Goal: Task Accomplishment & Management: Use online tool/utility

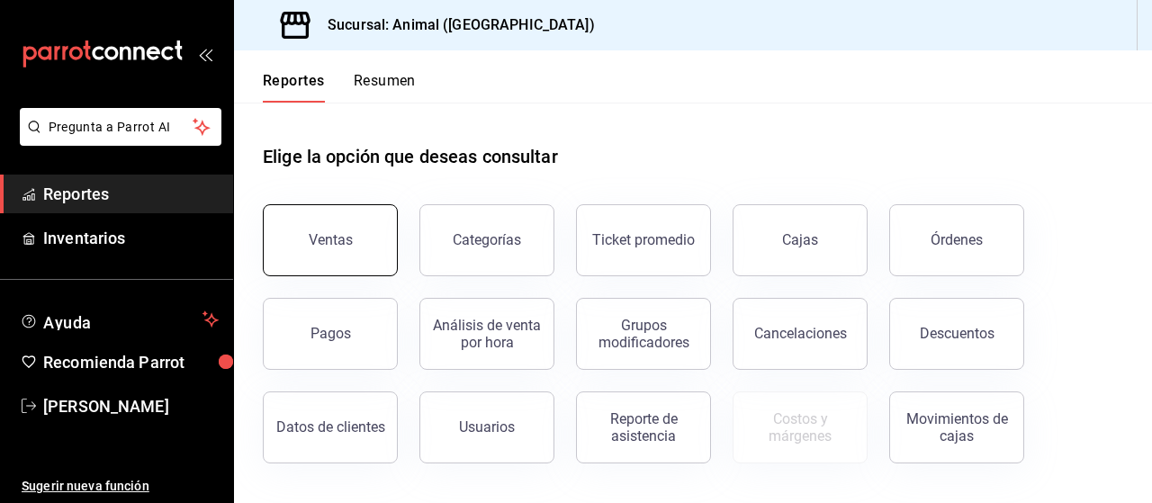
click at [315, 231] on div "Ventas" at bounding box center [331, 239] width 44 height 17
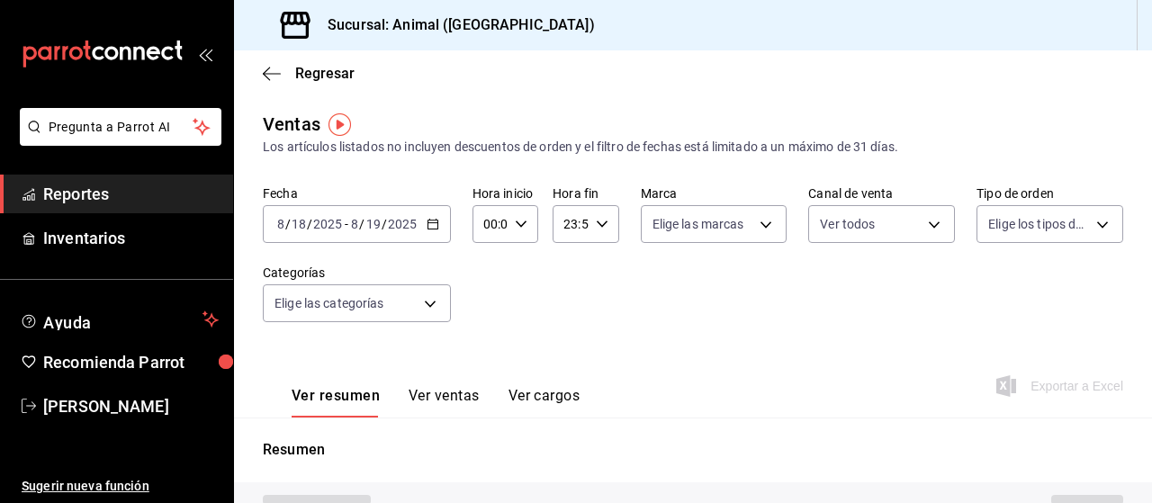
type input "PARROT,UBER_EATS,RAPPI,DIDI_FOOD,ONLINE"
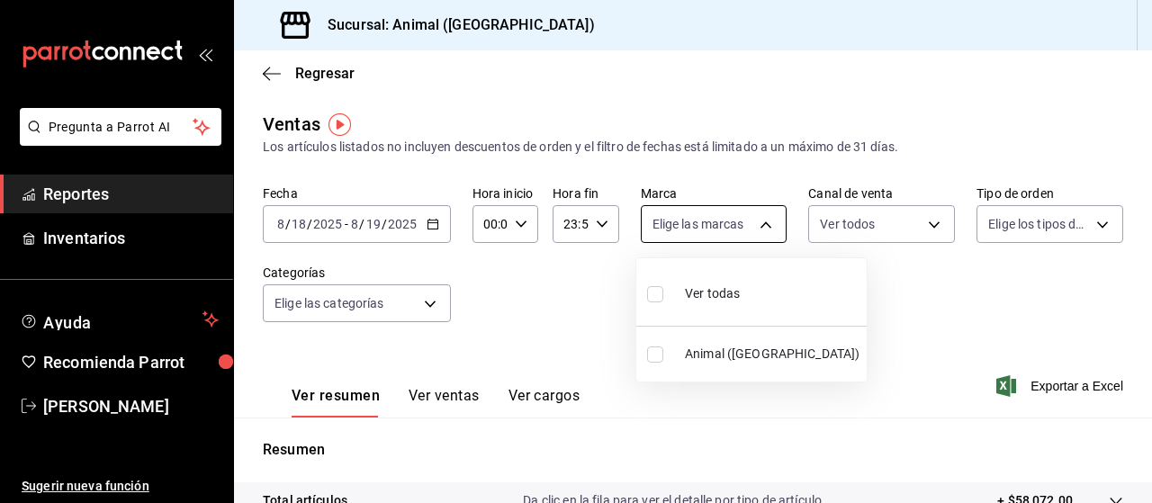
click at [754, 232] on body "Pregunta a Parrot AI Reportes Inventarios Ayuda Recomienda Parrot [PERSON_NAME]…" at bounding box center [576, 251] width 1152 height 503
click at [699, 282] on div "Ver todas" at bounding box center [693, 292] width 93 height 39
type input "96838179-8fbb-4073-aae3-1789726318c8"
checkbox input "true"
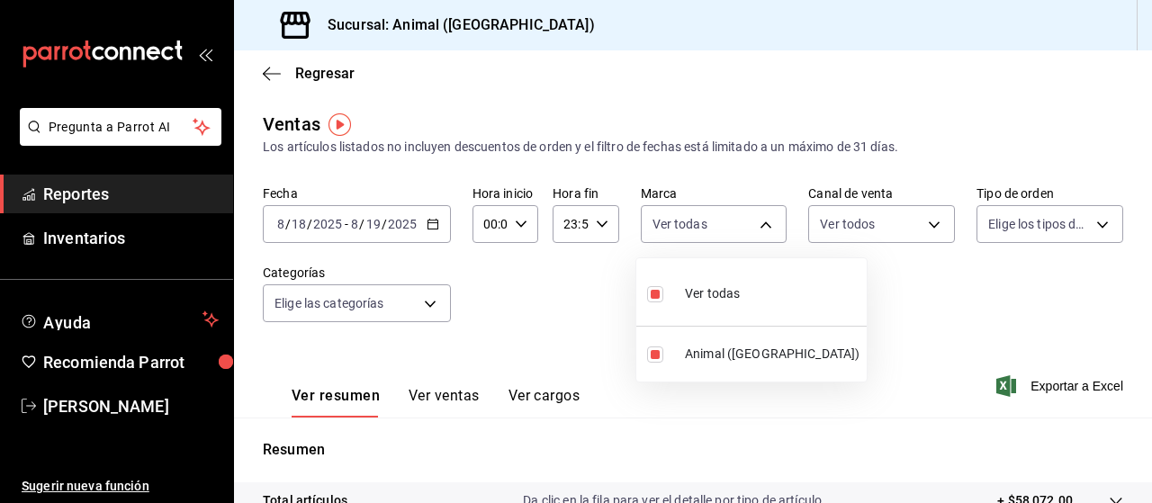
click at [892, 226] on div at bounding box center [576, 251] width 1152 height 503
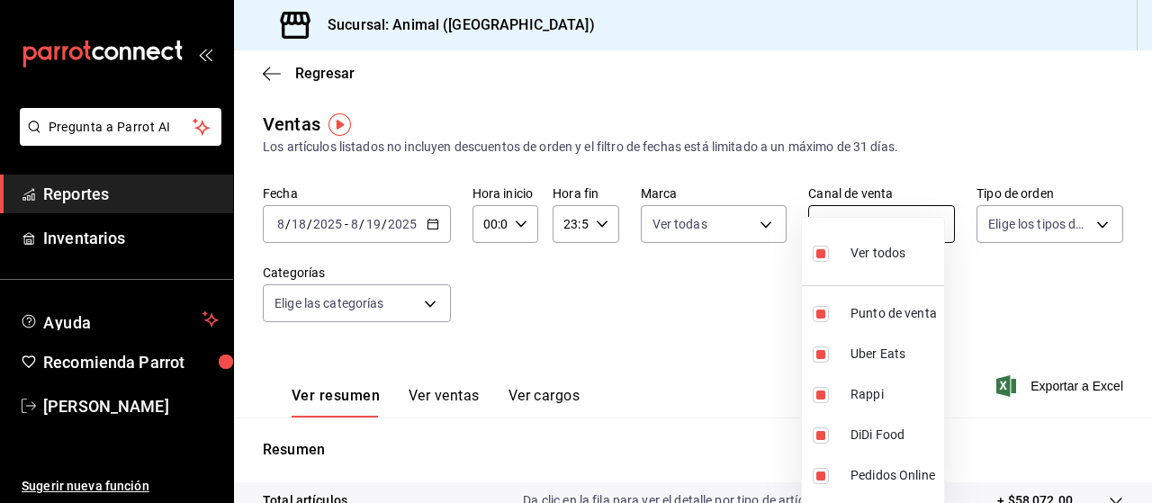
click at [912, 226] on body "Pregunta a Parrot AI Reportes Inventarios Ayuda Recomienda Parrot [PERSON_NAME]…" at bounding box center [576, 251] width 1152 height 503
click at [826, 254] on input "checkbox" at bounding box center [821, 254] width 16 height 16
checkbox input "false"
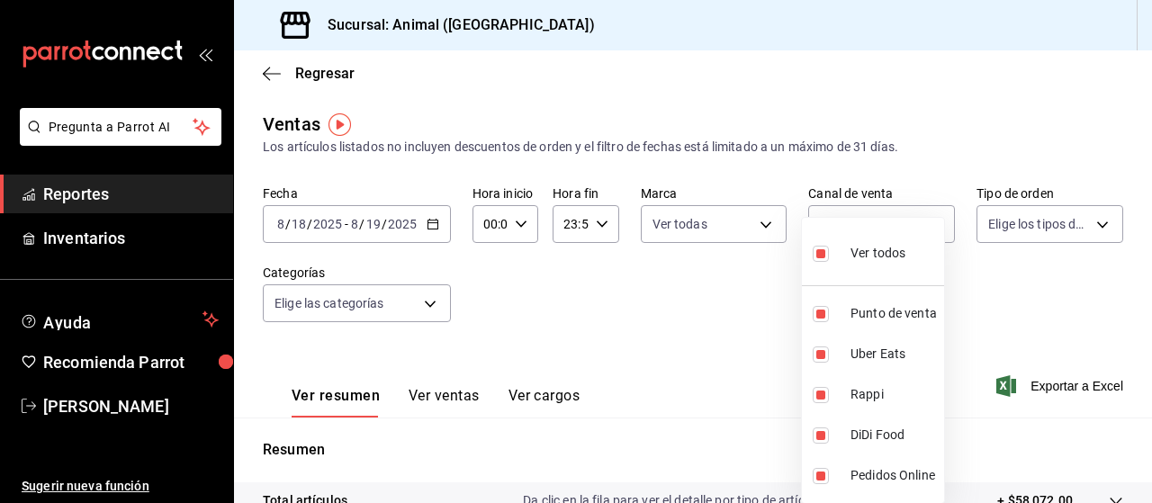
checkbox input "false"
click at [1088, 233] on div at bounding box center [576, 251] width 1152 height 503
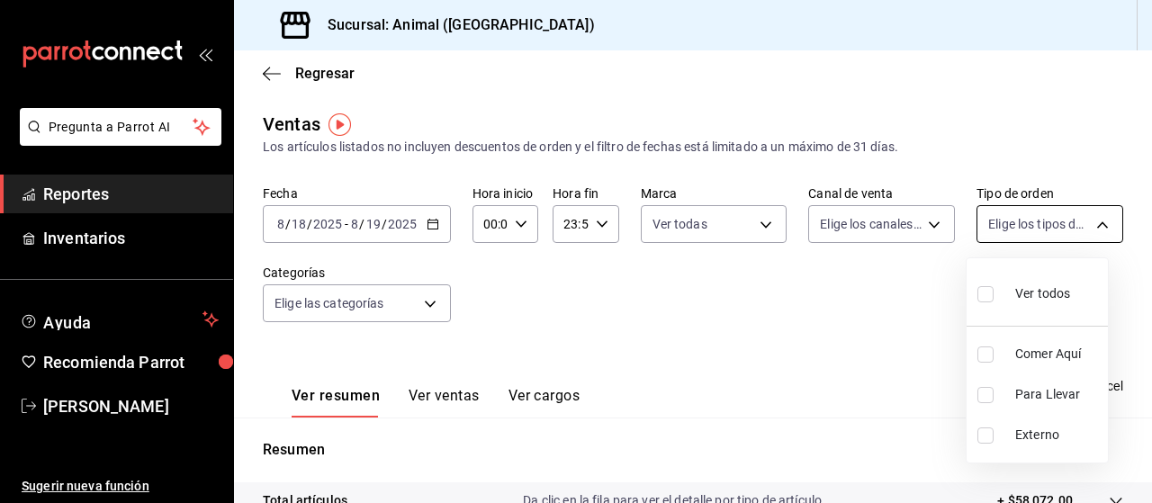
click at [1097, 222] on body "Pregunta a Parrot AI Reportes Inventarios Ayuda Recomienda Parrot [PERSON_NAME]…" at bounding box center [576, 251] width 1152 height 503
click at [990, 293] on input "checkbox" at bounding box center [986, 294] width 16 height 16
checkbox input "true"
type input "89cc3392-1a89-49ed-91c4-e66ea58282e1,025cf6ae-25b7-4698-bb98-3d77af74a196,EXTER…"
checkbox input "true"
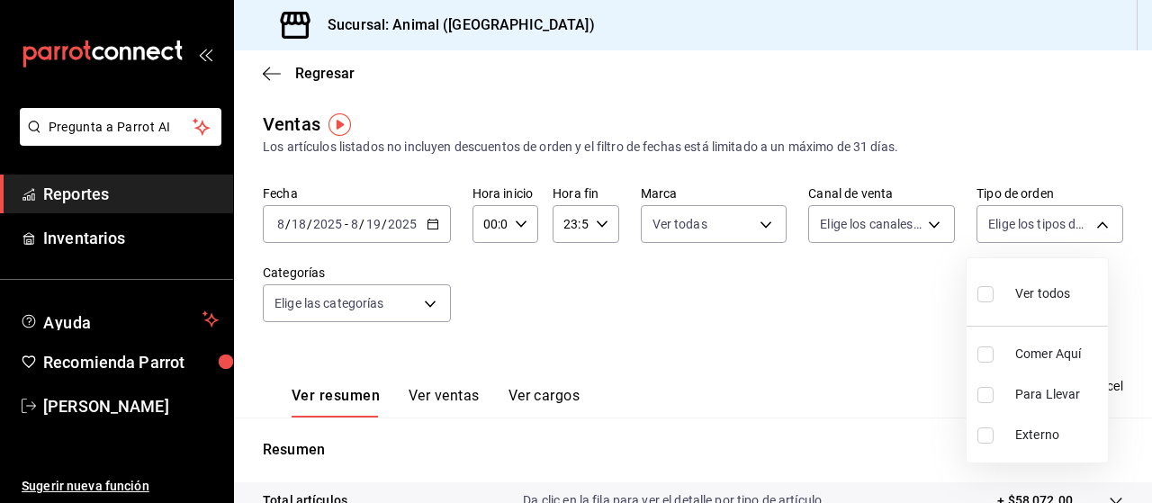
checkbox input "true"
click at [419, 302] on div at bounding box center [576, 251] width 1152 height 503
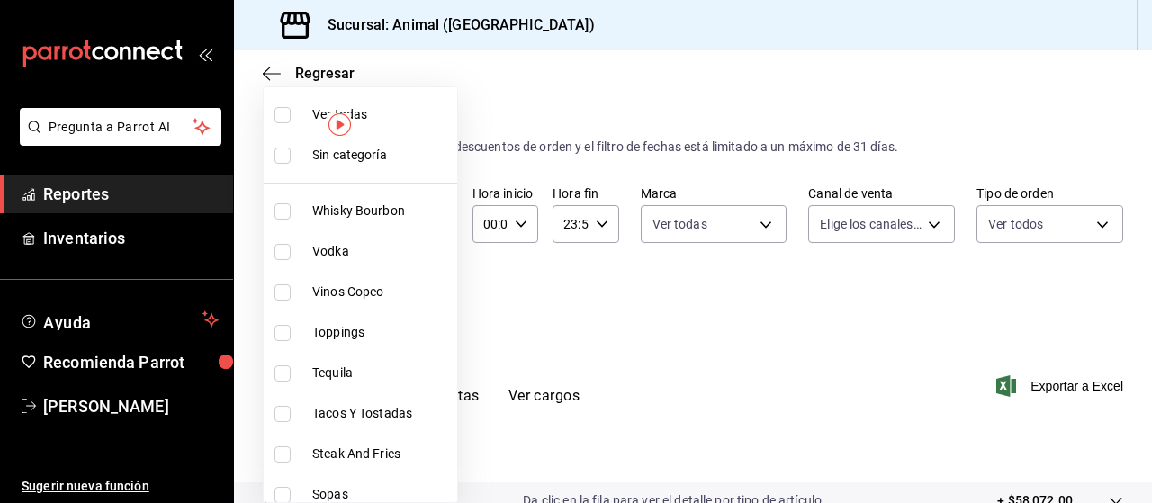
click at [439, 304] on body "Pregunta a Parrot AI Reportes Inventarios Ayuda Recomienda Parrot [PERSON_NAME]…" at bounding box center [576, 251] width 1152 height 503
click at [284, 116] on input "checkbox" at bounding box center [283, 115] width 16 height 16
checkbox input "true"
type input "696422f3-042f-4992-a796-20cec1d2addd,ab2f2cdd-2d2d-455a-bd59-969ed93fbee5,5744a…"
checkbox input "true"
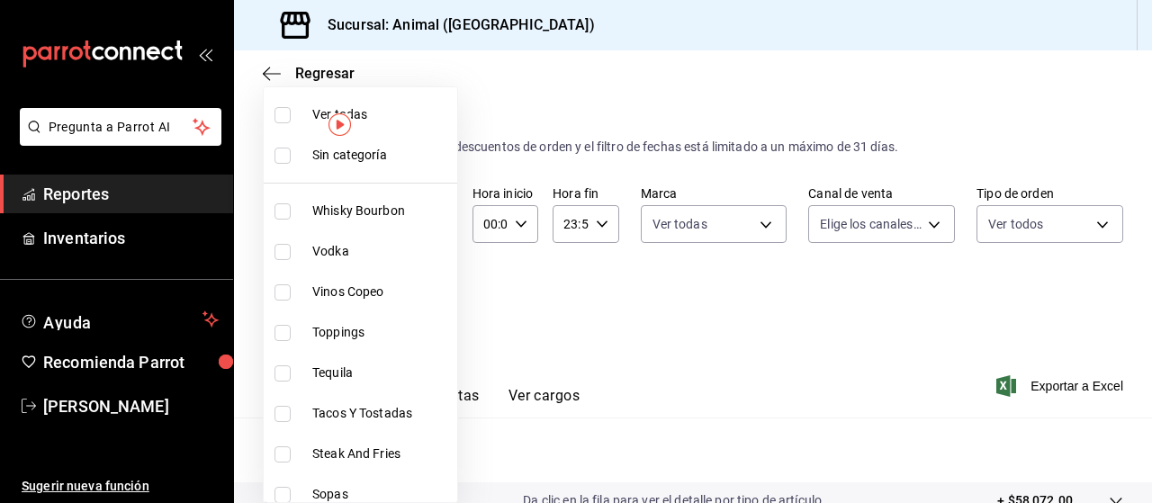
checkbox input "true"
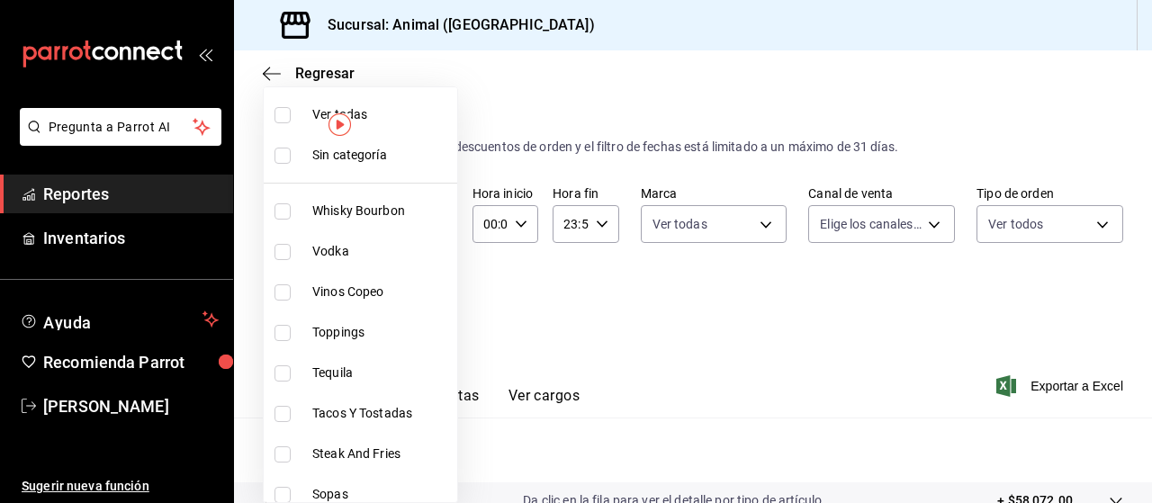
checkbox input "true"
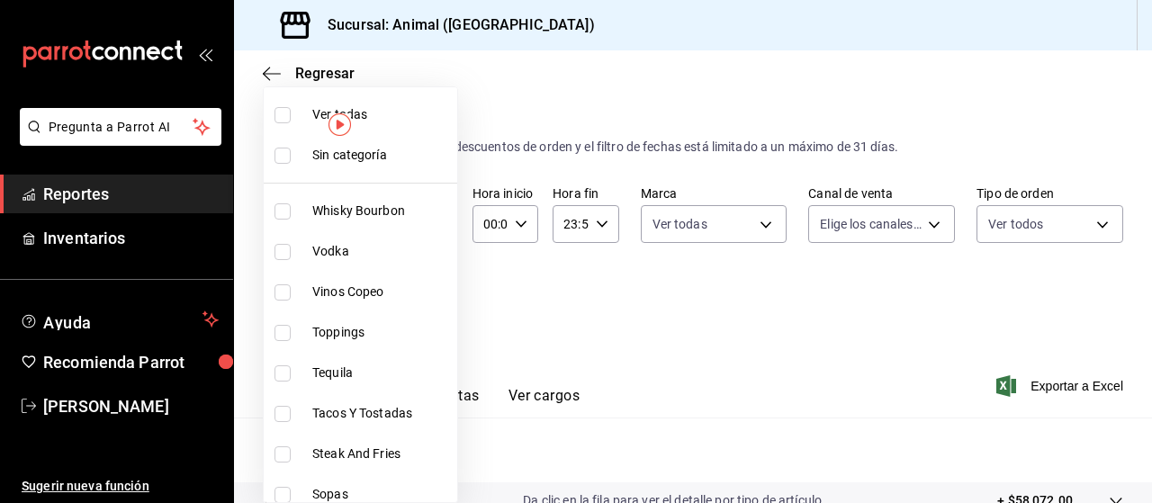
checkbox input "true"
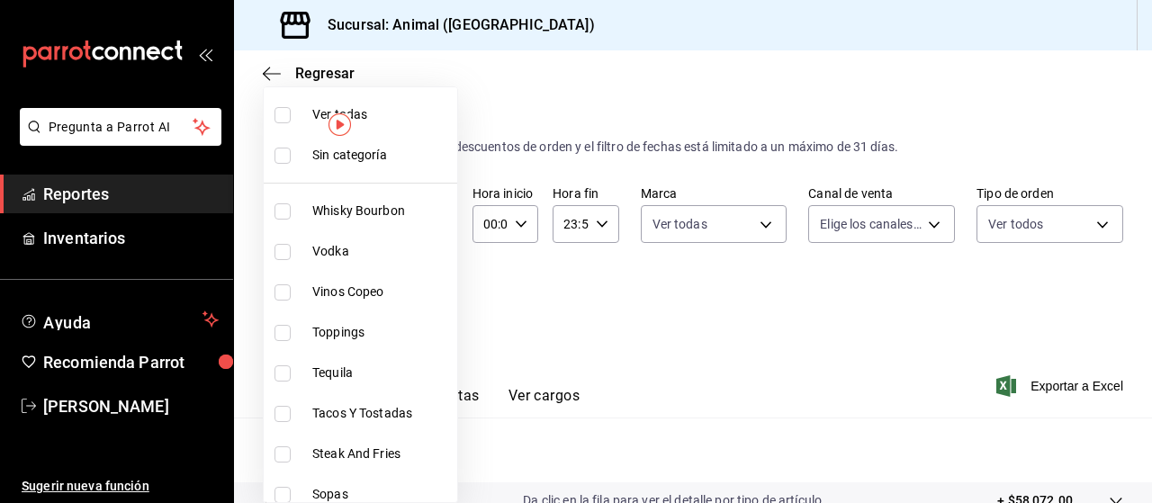
checkbox input "true"
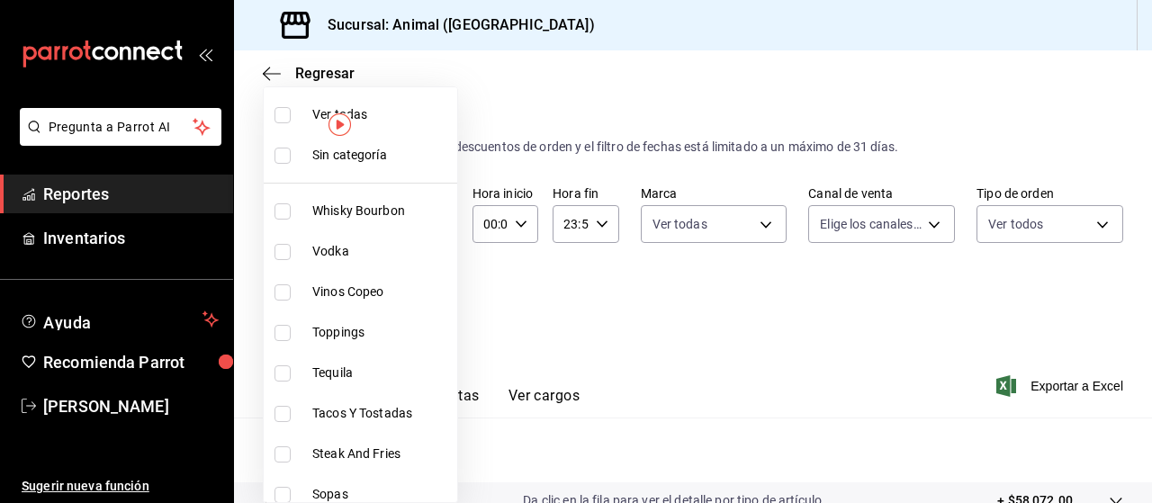
checkbox input "true"
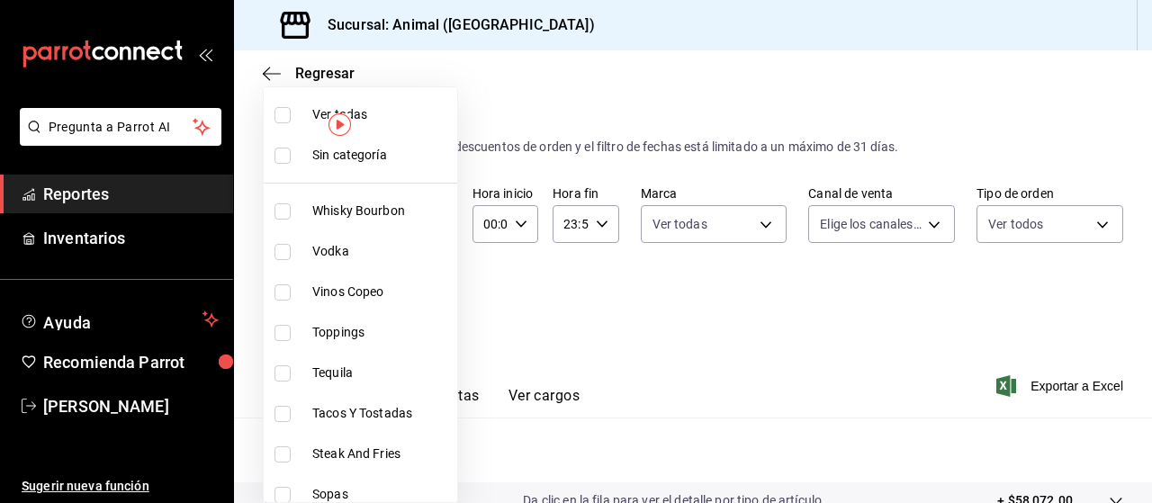
checkbox input "true"
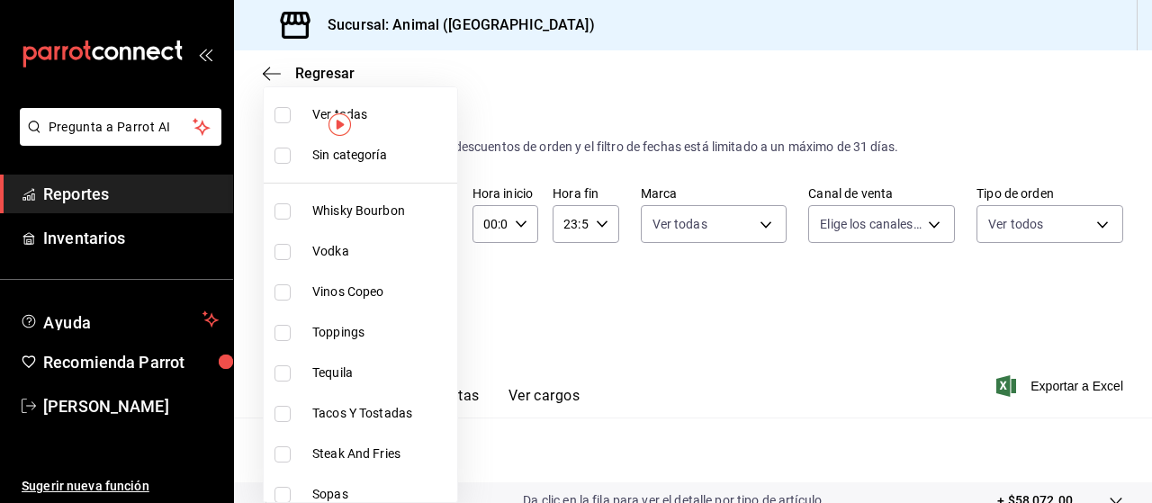
checkbox input "true"
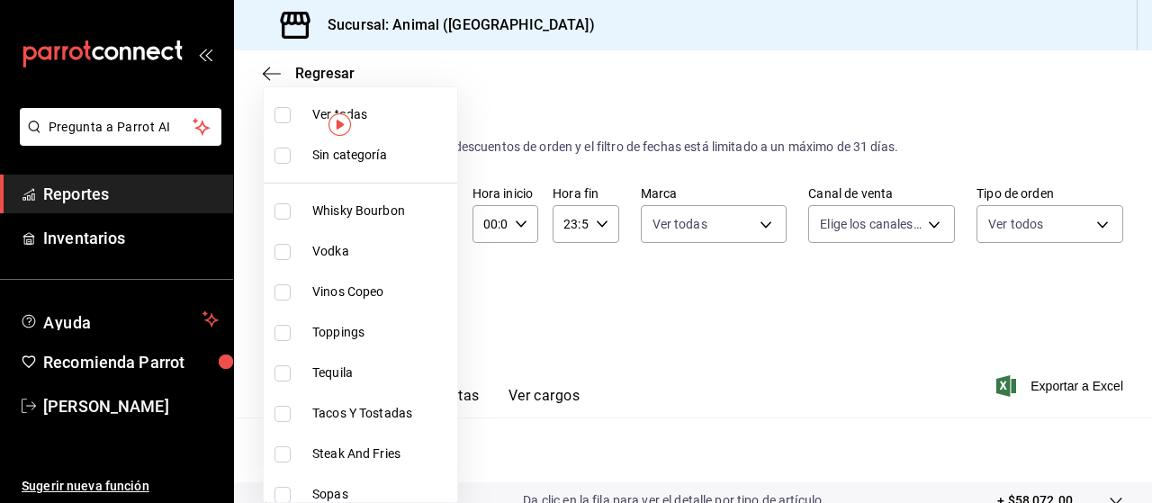
checkbox input "true"
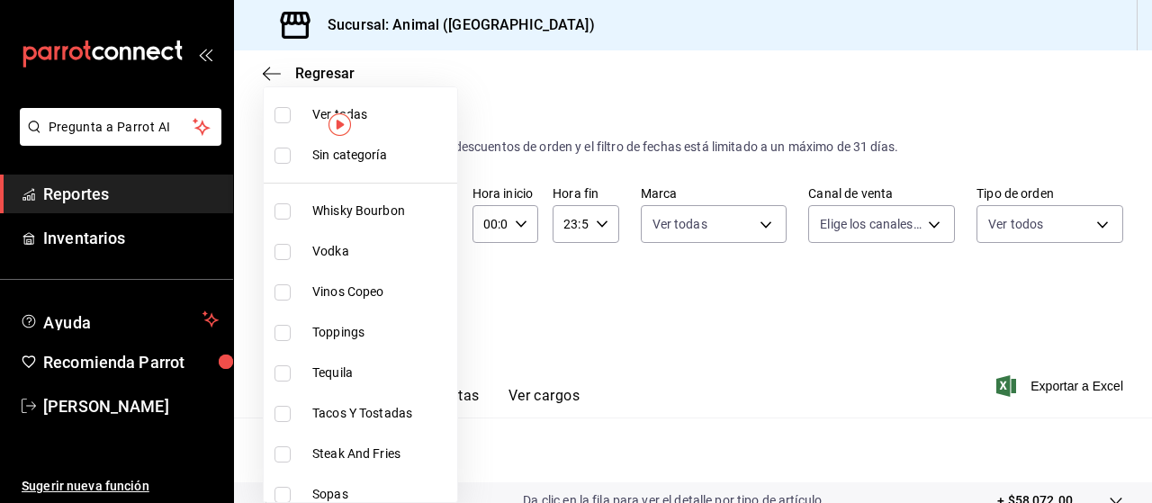
checkbox input "true"
click at [908, 224] on div at bounding box center [576, 251] width 1152 height 503
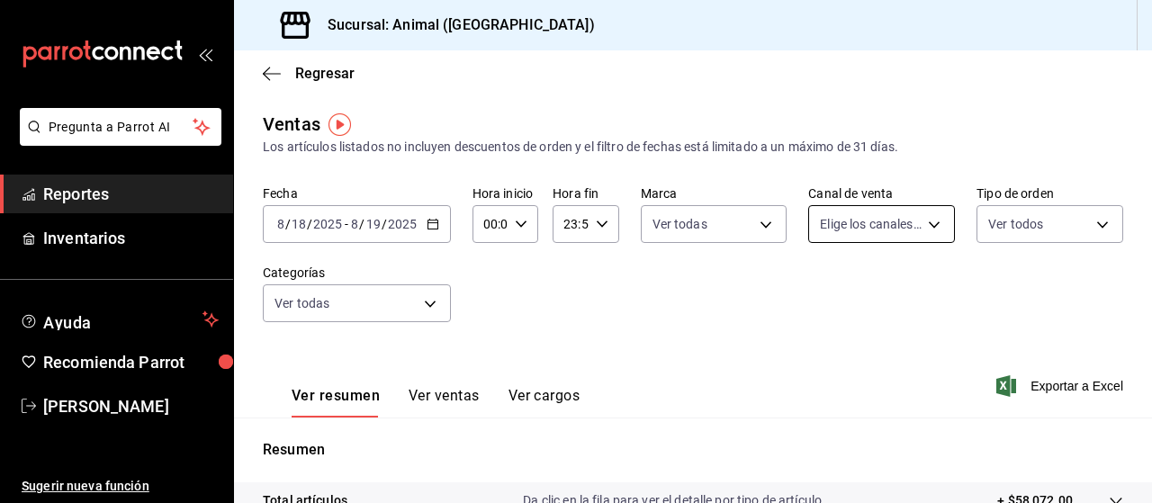
click at [921, 224] on body "Pregunta a Parrot AI Reportes Inventarios Ayuda Recomienda Parrot [PERSON_NAME]…" at bounding box center [576, 251] width 1152 height 503
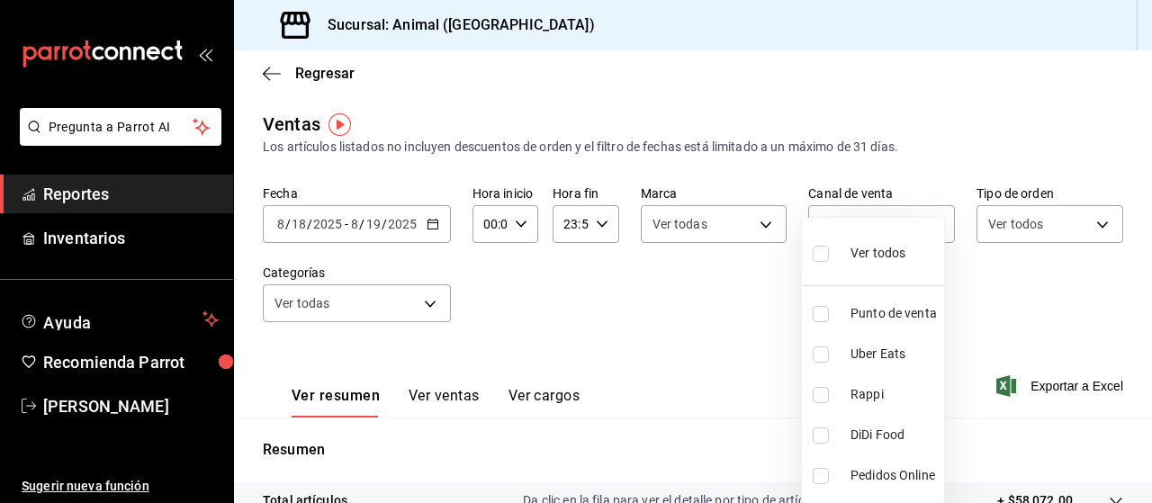
click at [820, 249] on input "checkbox" at bounding box center [821, 254] width 16 height 16
checkbox input "true"
type input "PARROT,UBER_EATS,RAPPI,DIDI_FOOD,ONLINE"
checkbox input "true"
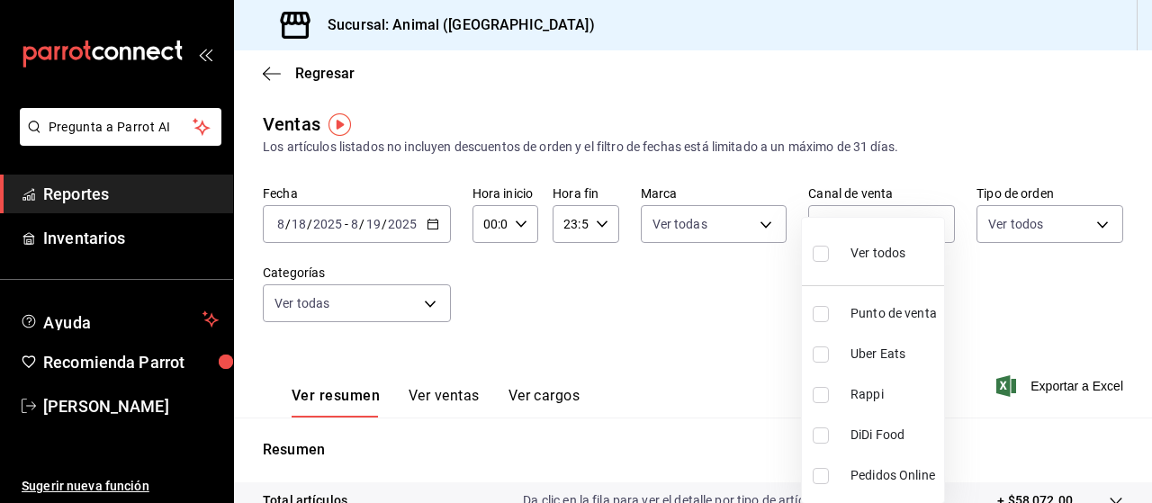
checkbox input "true"
click at [427, 221] on div at bounding box center [576, 251] width 1152 height 503
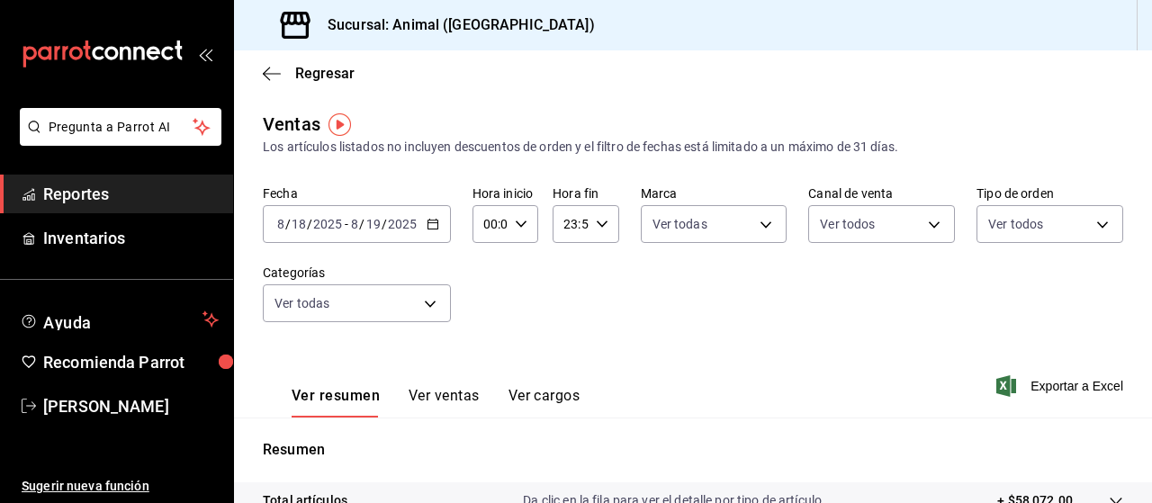
click at [434, 223] on \(Stroke\) "button" at bounding box center [433, 222] width 10 height 1
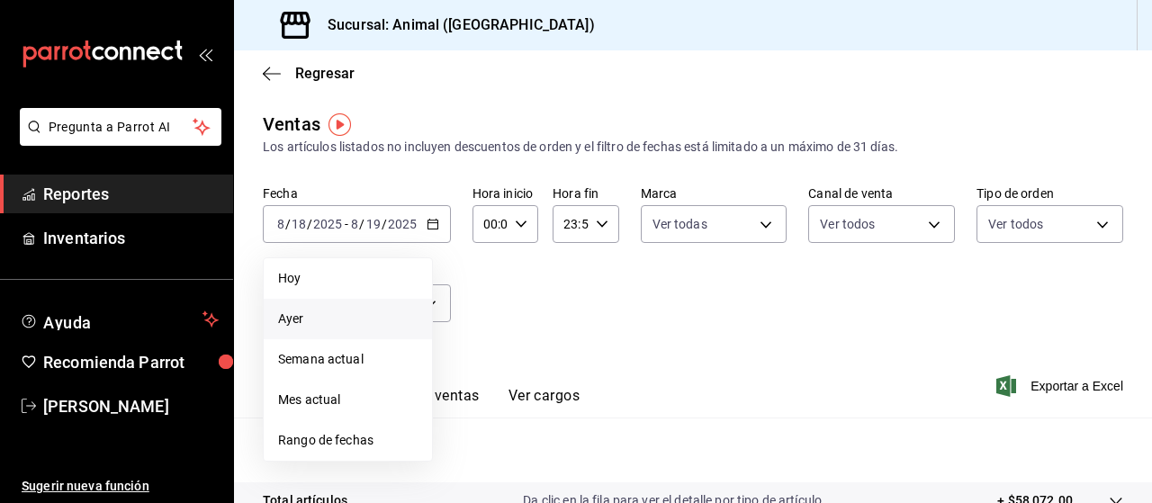
click at [313, 323] on span "Ayer" at bounding box center [348, 319] width 140 height 19
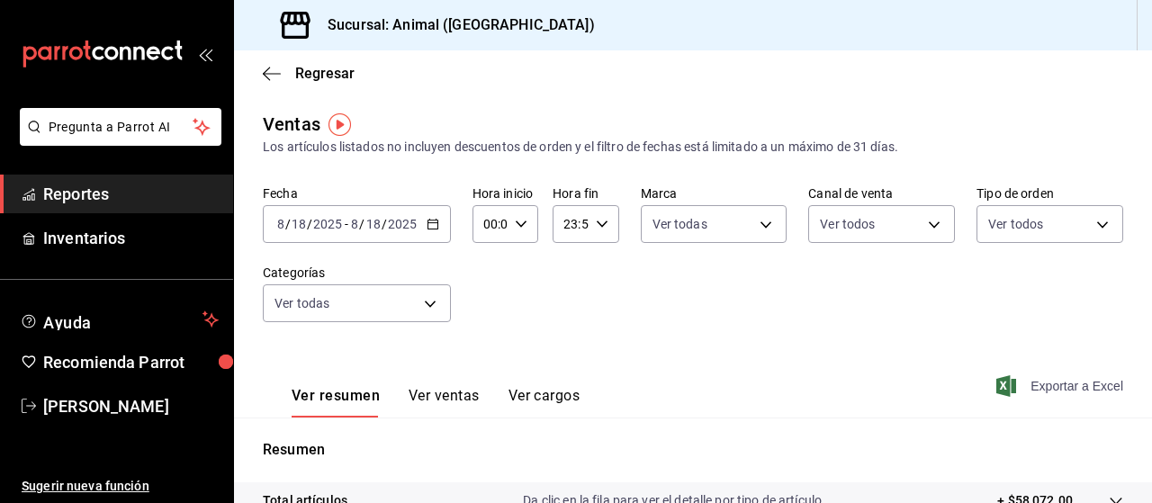
click at [1056, 393] on span "Exportar a Excel" at bounding box center [1061, 386] width 123 height 22
